Goal: Task Accomplishment & Management: Use online tool/utility

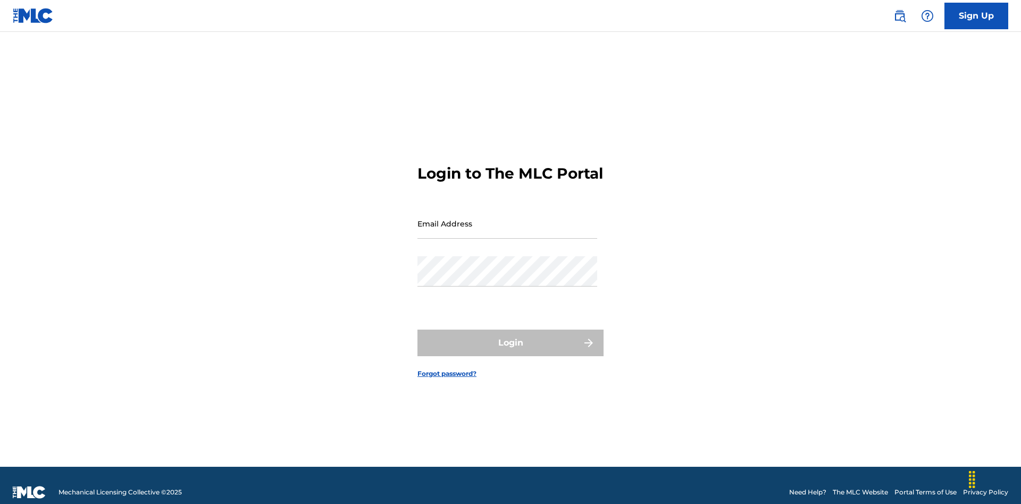
scroll to position [14, 0]
click at [507, 219] on input "Email Address" at bounding box center [508, 223] width 180 height 30
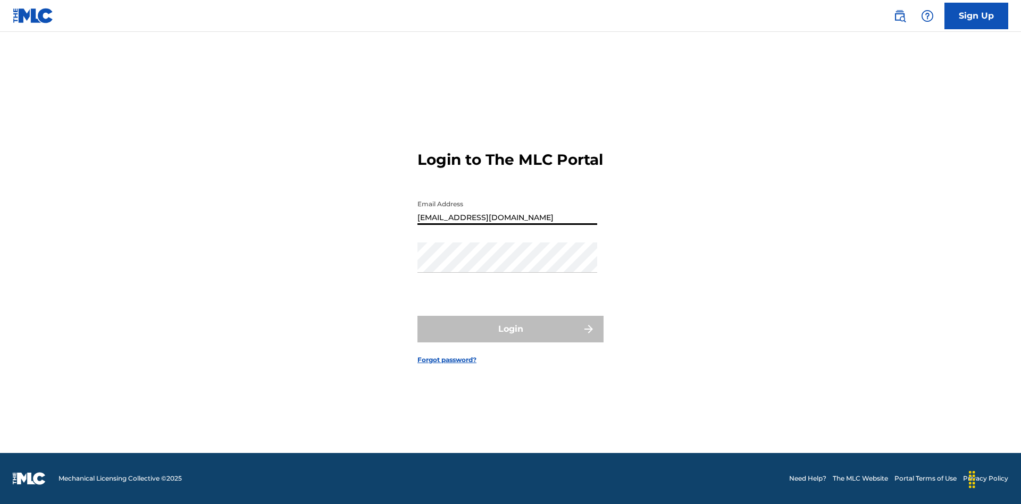
type input "[EMAIL_ADDRESS][DOMAIN_NAME]"
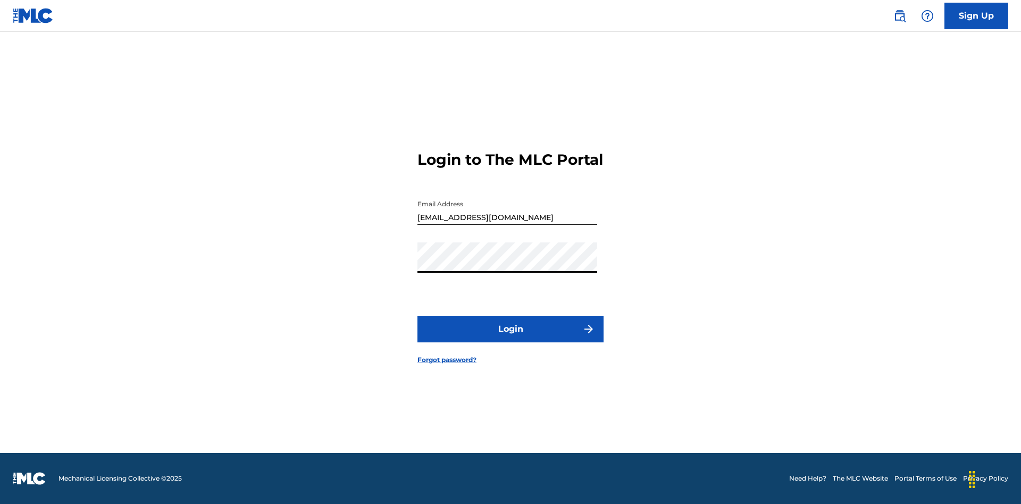
click at [511, 338] on button "Login" at bounding box center [511, 329] width 186 height 27
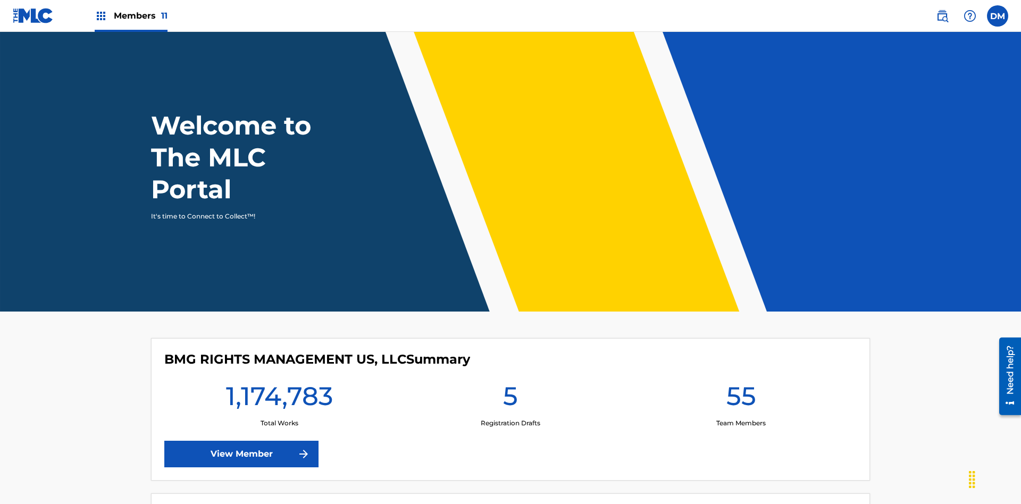
click at [131, 15] on span "Members 11" at bounding box center [141, 16] width 54 height 12
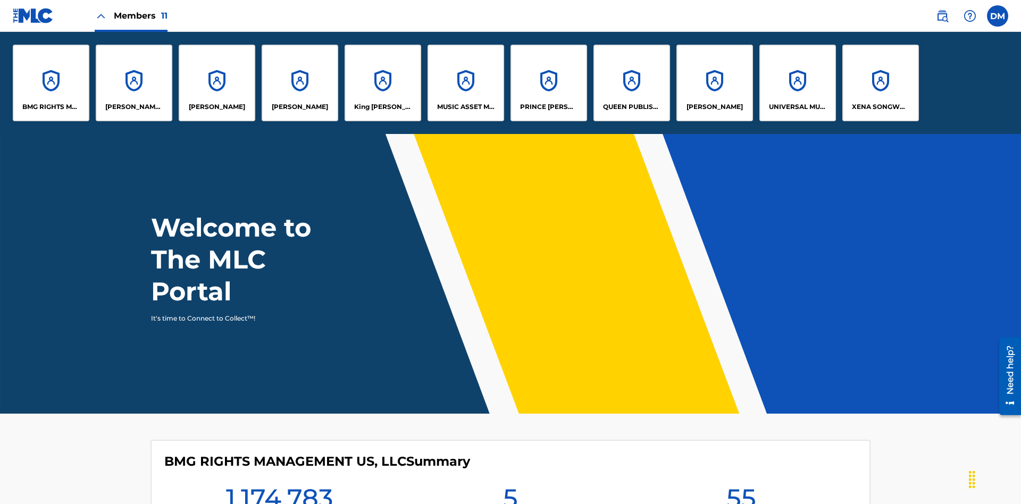
click at [880, 107] on p "XENA SONGWRITER" at bounding box center [881, 107] width 58 height 10
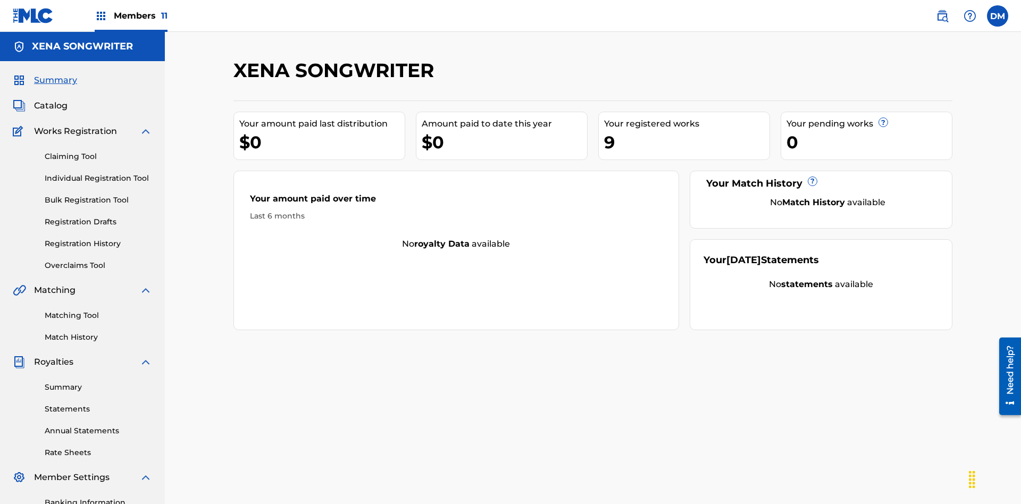
click at [98, 260] on link "Overclaims Tool" at bounding box center [98, 265] width 107 height 11
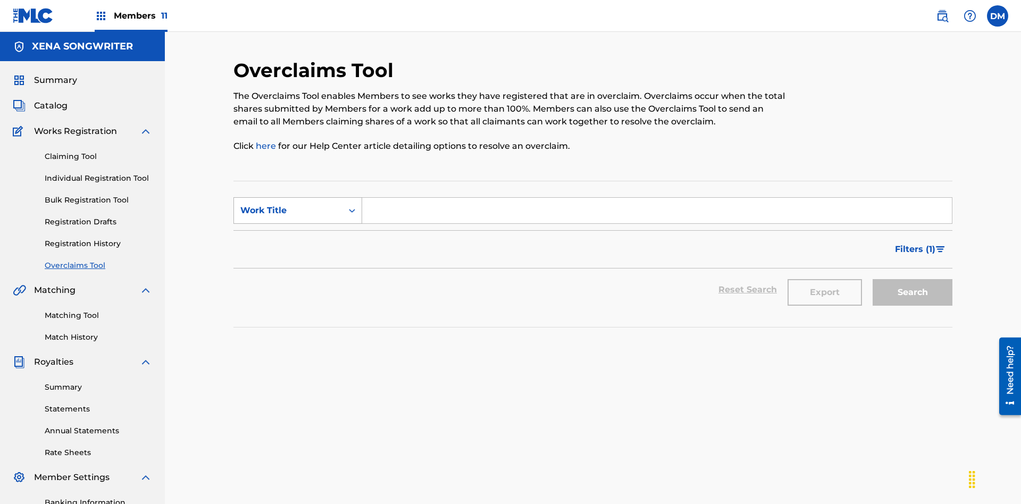
click at [288, 204] on div "Work Title" at bounding box center [288, 210] width 96 height 13
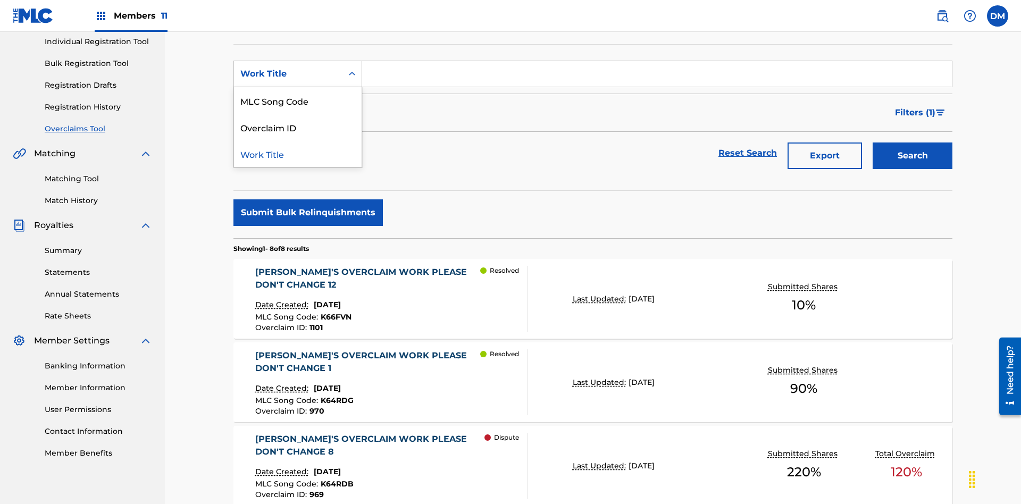
click at [298, 154] on div "Work Title" at bounding box center [298, 153] width 128 height 27
click at [657, 77] on input "Search Form" at bounding box center [657, 74] width 590 height 26
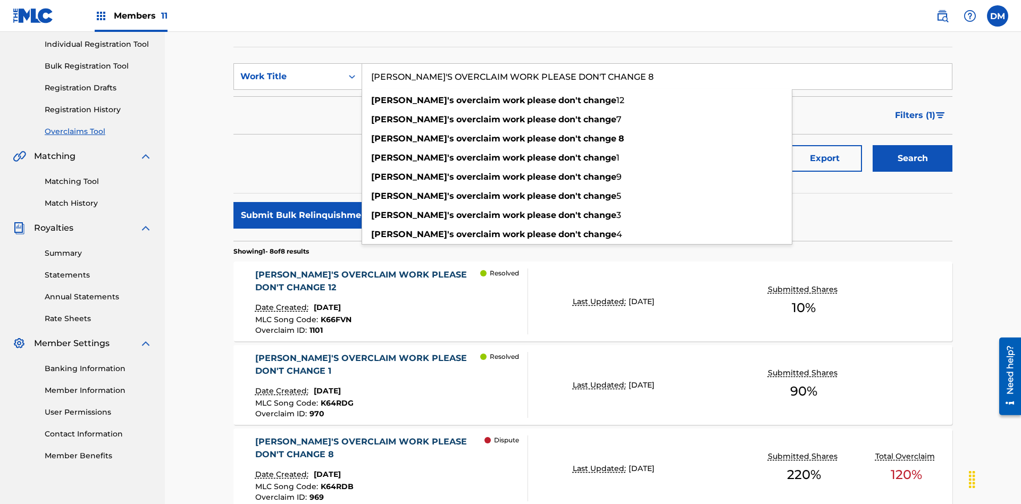
type input "[PERSON_NAME]'S OVERCLAIM WORK PLEASE DON'T CHANGE 8"
click at [913, 145] on button "Search" at bounding box center [913, 158] width 80 height 27
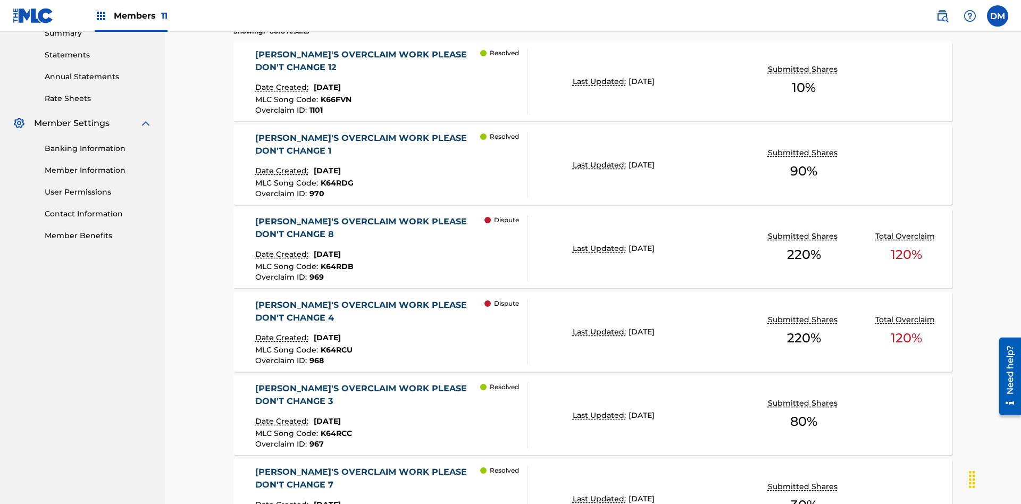
scroll to position [521, 0]
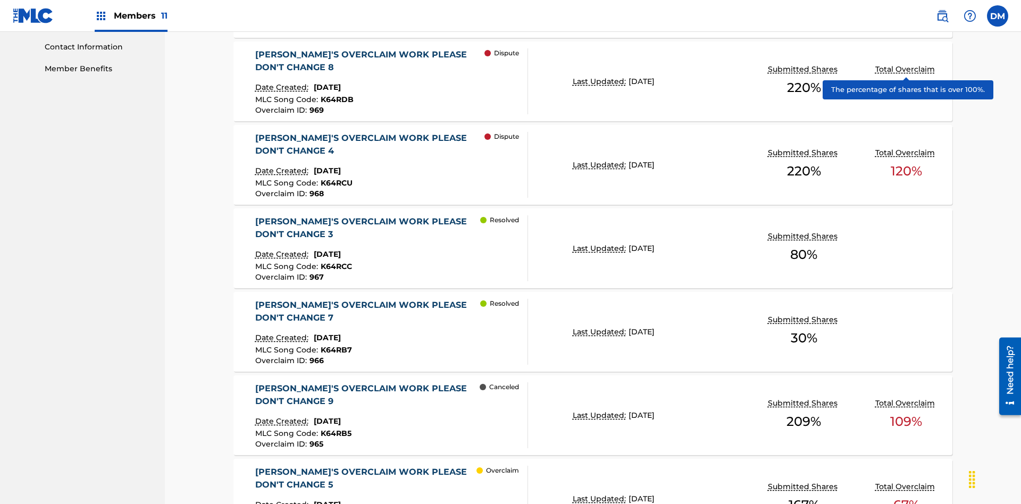
click at [335, 95] on span "K64RDB" at bounding box center [337, 100] width 33 height 10
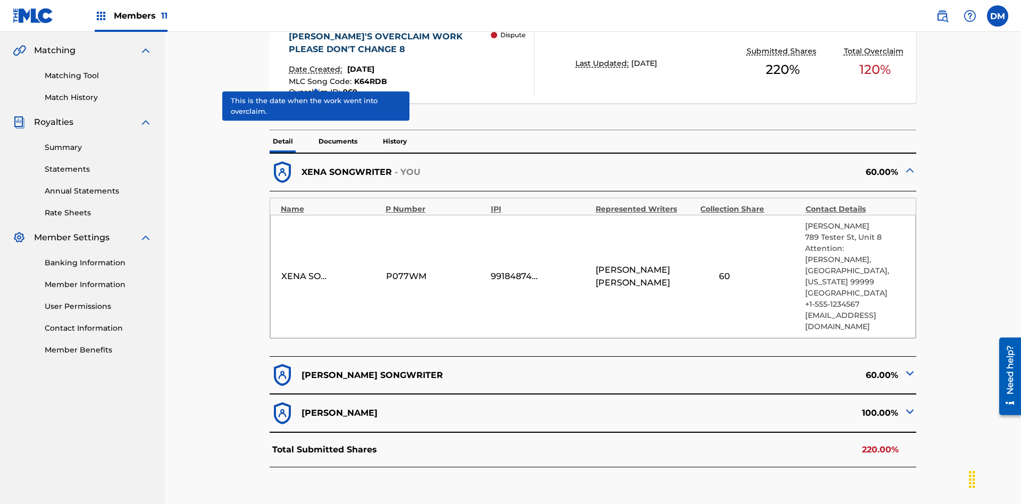
scroll to position [233, 0]
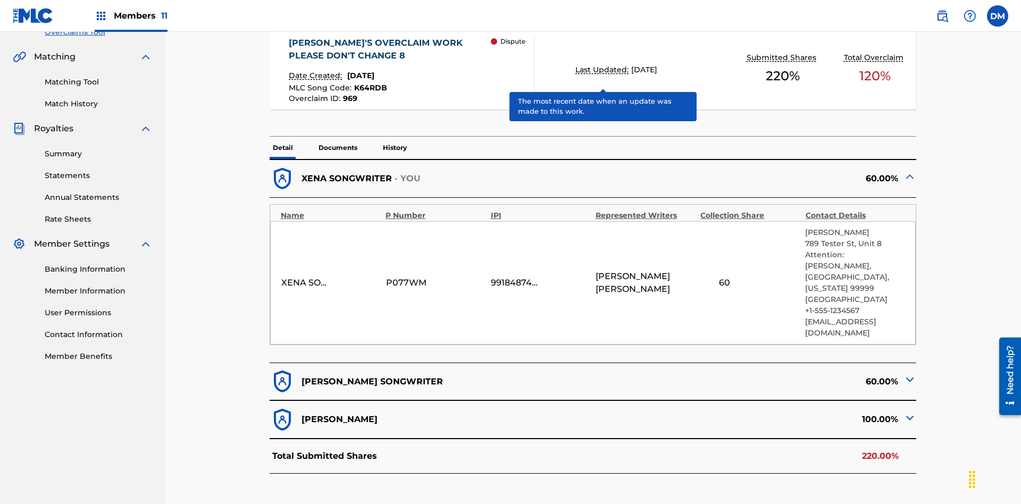
click at [369, 83] on span "K64RDB" at bounding box center [370, 88] width 33 height 10
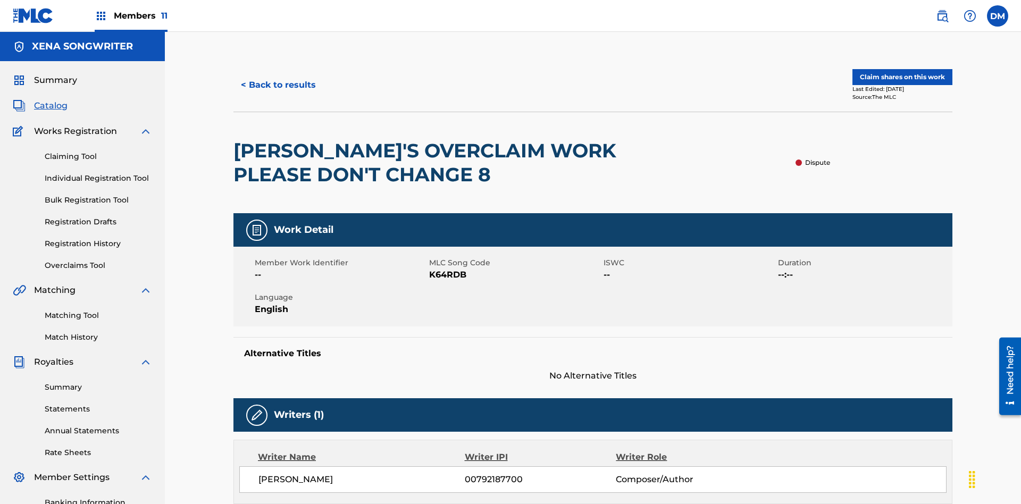
click at [278, 77] on button "< Back to results" at bounding box center [278, 85] width 90 height 27
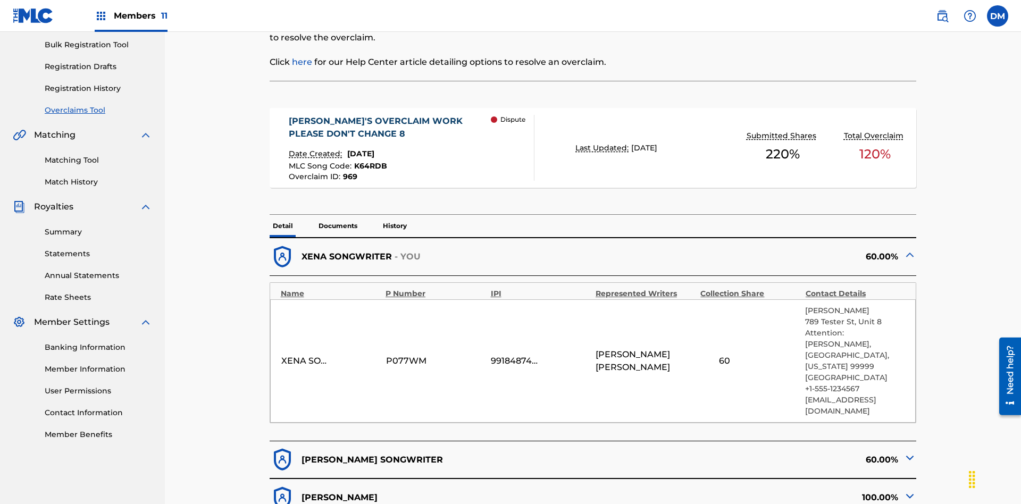
scroll to position [155, 0]
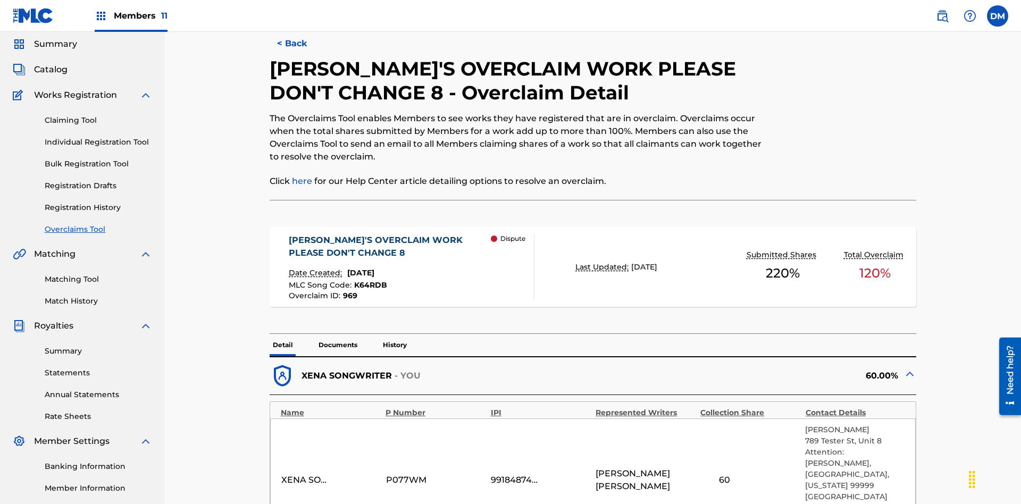
click at [301, 57] on button "< Back" at bounding box center [302, 43] width 64 height 27
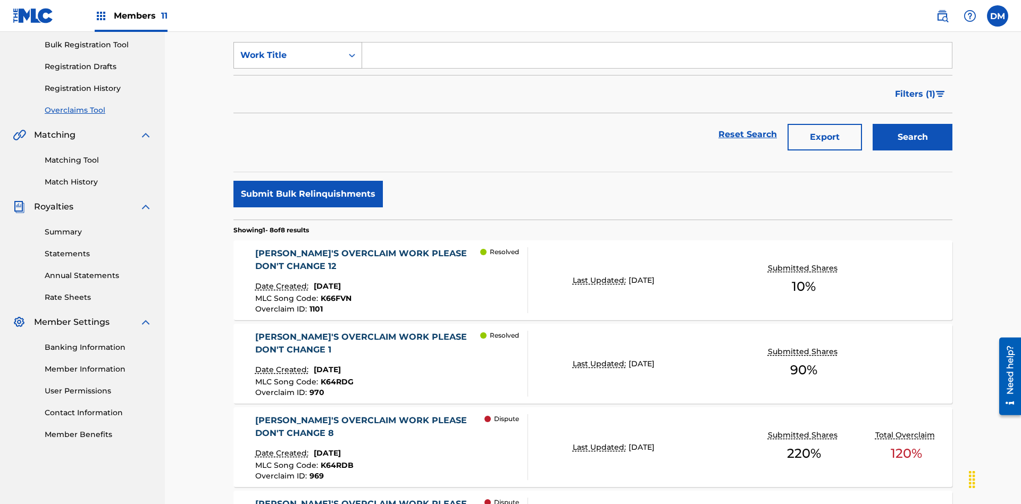
click at [288, 62] on div "Work Title" at bounding box center [288, 55] width 96 height 13
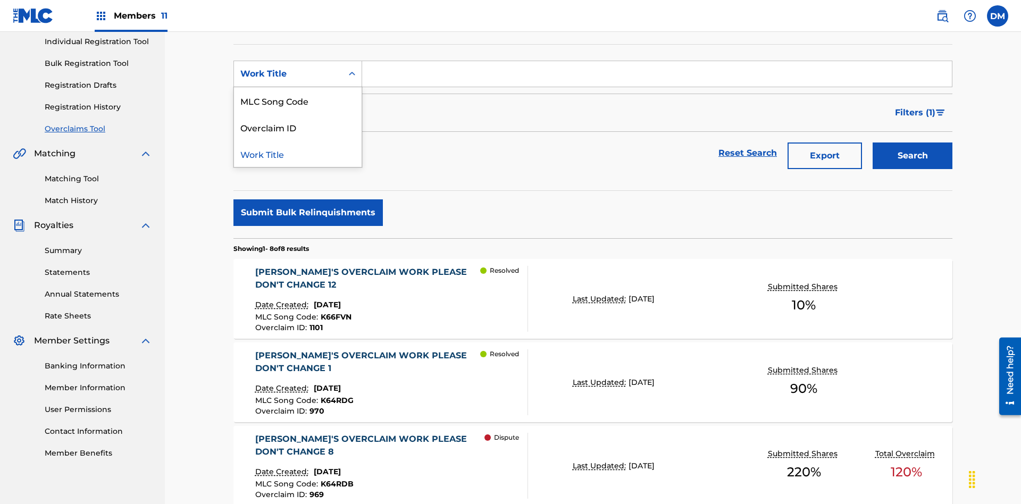
click at [298, 127] on div "Overclaim ID" at bounding box center [298, 127] width 128 height 27
click at [657, 77] on input "Search Form" at bounding box center [657, 74] width 590 height 26
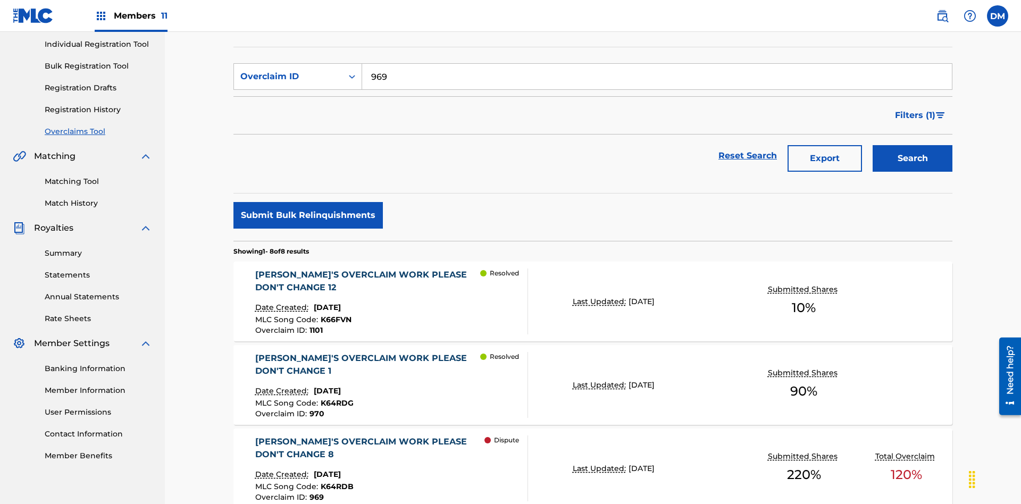
type input "969"
click at [913, 145] on button "Search" at bounding box center [913, 158] width 80 height 27
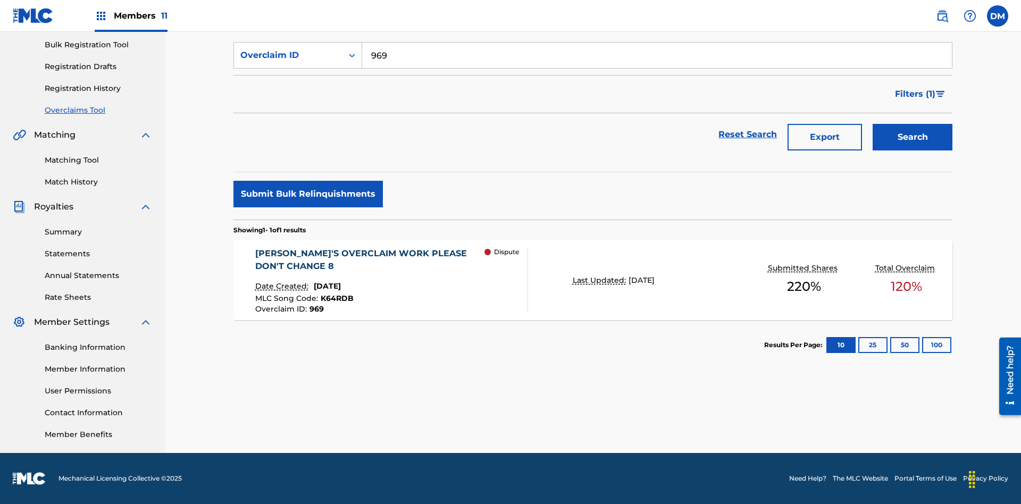
scroll to position [155, 0]
click at [335, 298] on span "K64RDB" at bounding box center [337, 299] width 33 height 10
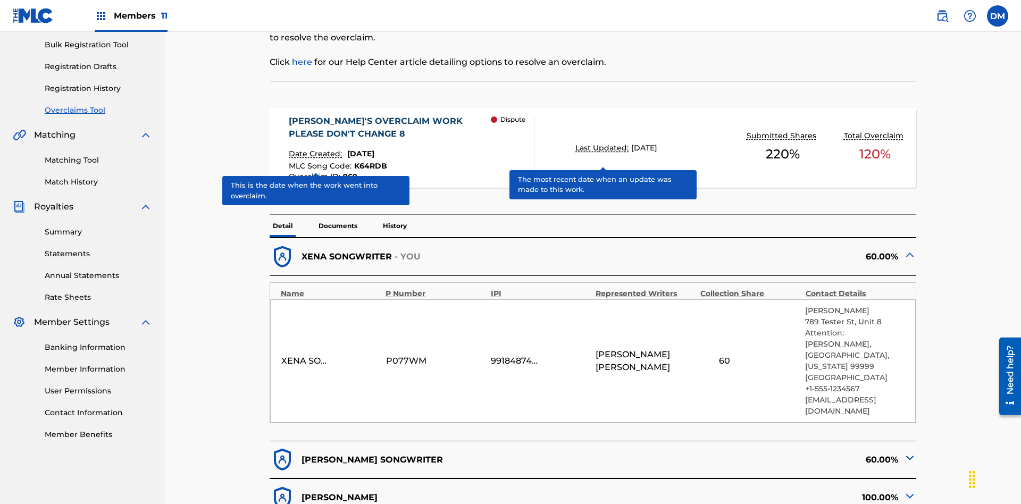
click at [369, 161] on span "K64RDB" at bounding box center [370, 166] width 33 height 10
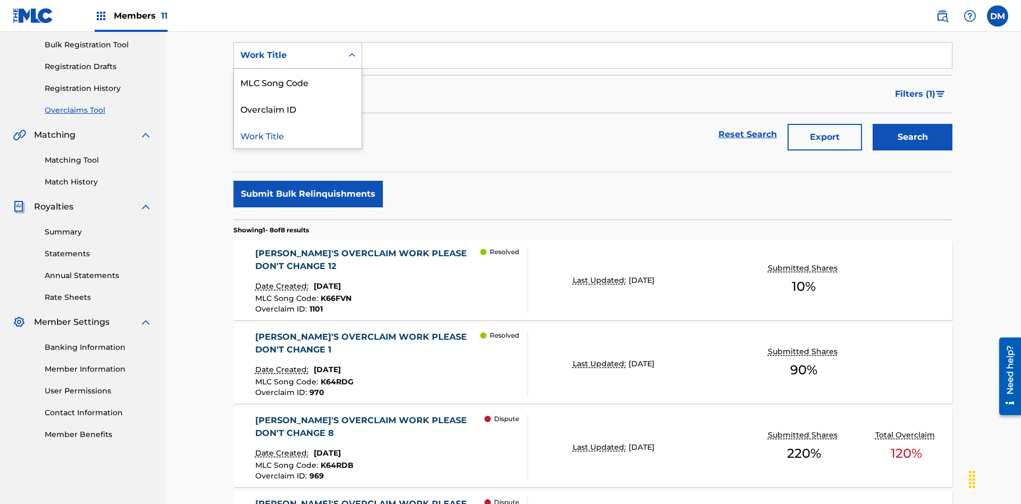
click at [298, 95] on div "MLC Song Code" at bounding box center [298, 82] width 128 height 27
type input "K64RDB"
click at [913, 124] on button "Search" at bounding box center [913, 137] width 80 height 27
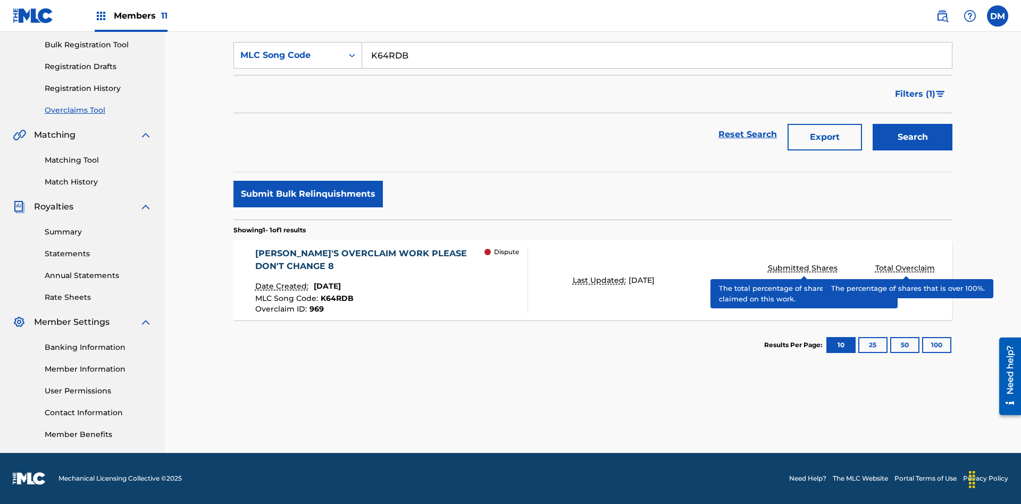
click at [335, 298] on span "K64RDB" at bounding box center [337, 299] width 33 height 10
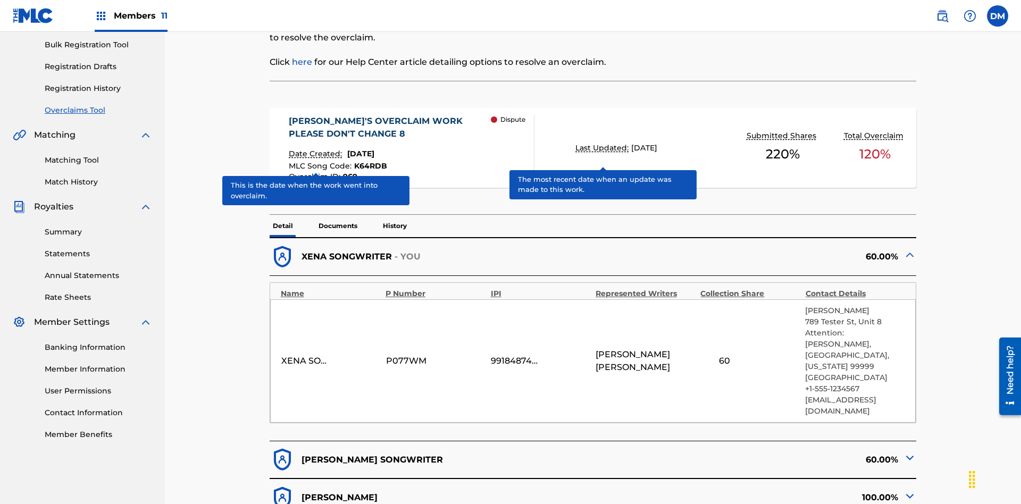
click at [369, 161] on span "K64RDB" at bounding box center [370, 166] width 33 height 10
